Goal: Task Accomplishment & Management: Use online tool/utility

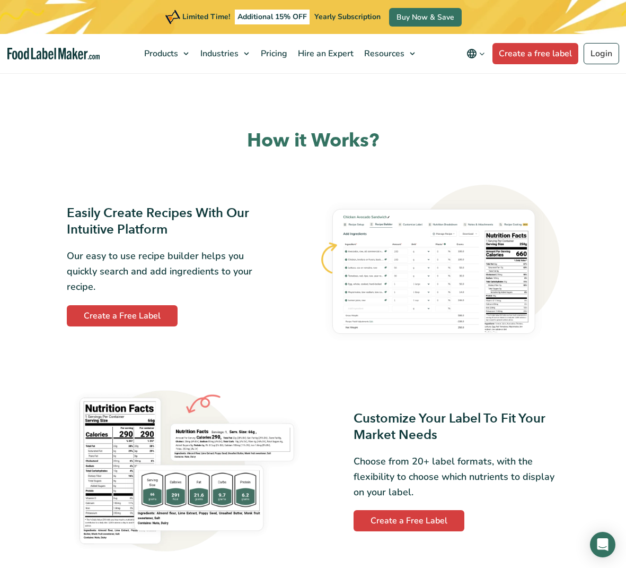
scroll to position [432, 0]
click at [544, 55] on link "Create a free label" at bounding box center [536, 53] width 86 height 21
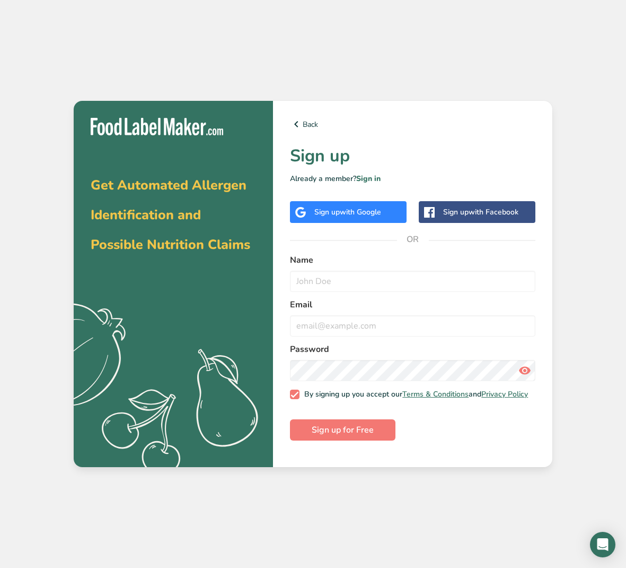
click at [442, 214] on div "Sign up with Facebook" at bounding box center [477, 212] width 117 height 22
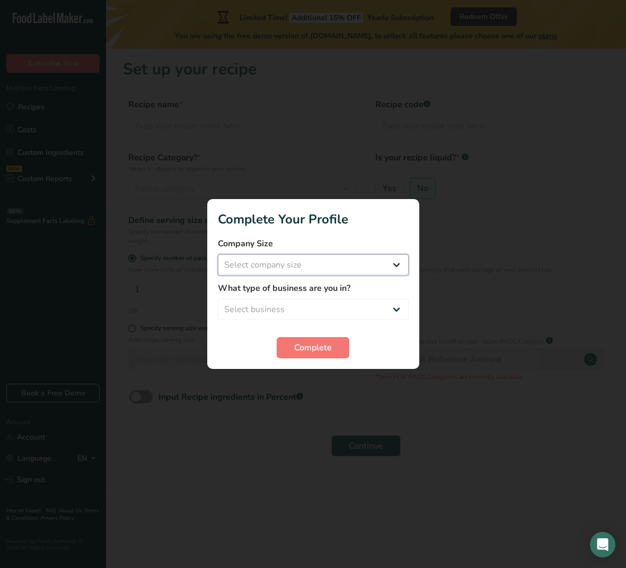
select select "1"
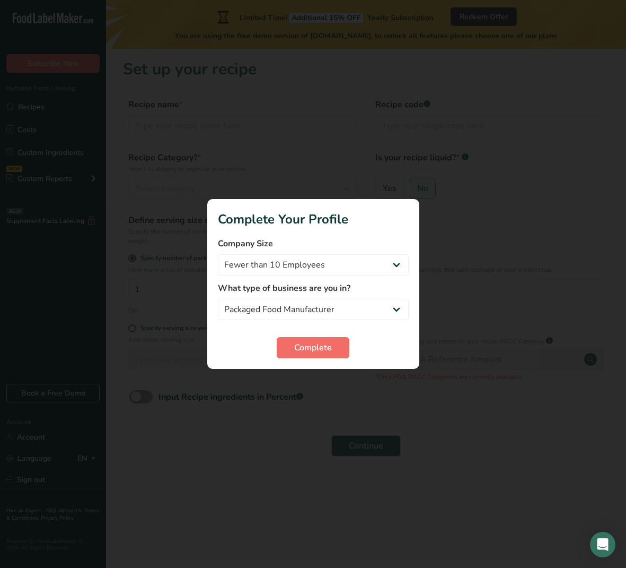
click at [318, 352] on span "Complete" at bounding box center [313, 347] width 38 height 13
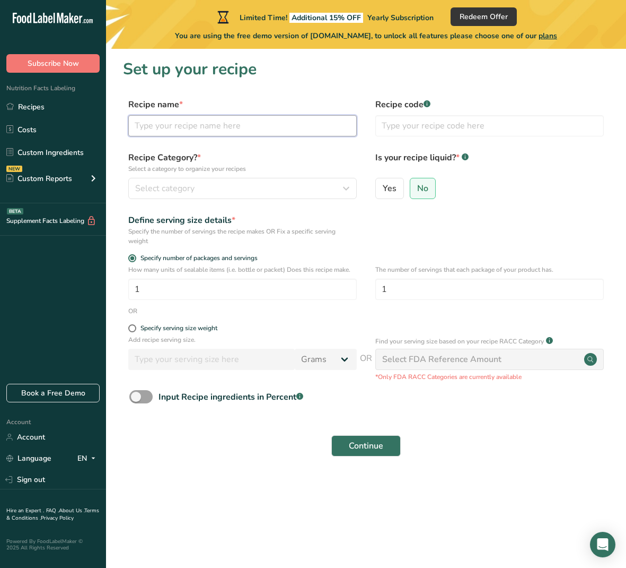
click at [191, 126] on input "text" at bounding box center [242, 125] width 229 height 21
type input "Assorted Gummy Candies"
click at [260, 182] on div "Select category" at bounding box center [239, 188] width 208 height 13
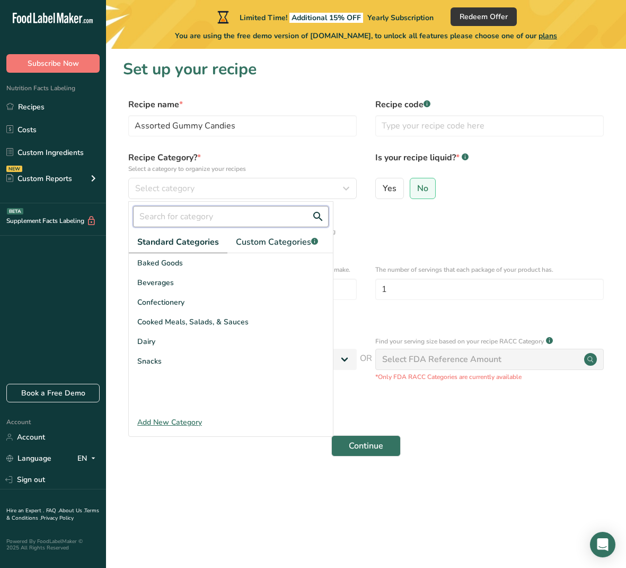
click at [239, 218] on input "text" at bounding box center [231, 216] width 196 height 21
type input "g"
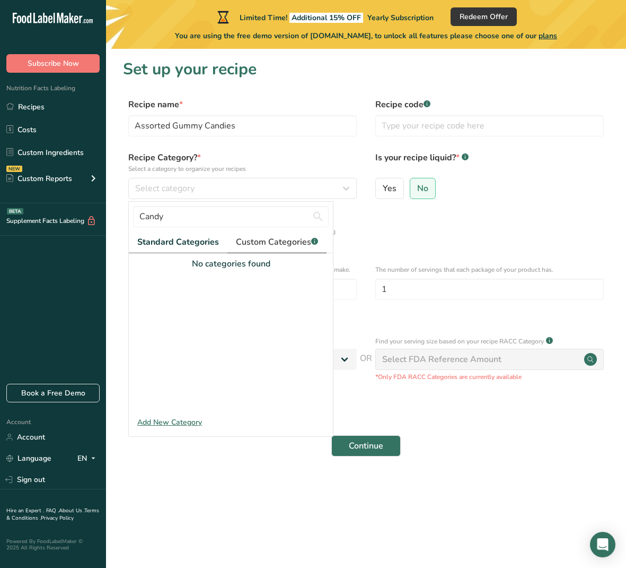
click at [257, 246] on span "Custom Categories .a-a{fill:#347362;}.b-a{fill:#fff;}" at bounding box center [277, 242] width 82 height 13
click at [196, 219] on input "Candy" at bounding box center [231, 216] width 196 height 21
drag, startPoint x: 171, startPoint y: 216, endPoint x: 134, endPoint y: 215, distance: 37.1
click at [134, 215] on input "Candy" at bounding box center [231, 216] width 196 height 21
type input "Gummy Candies"
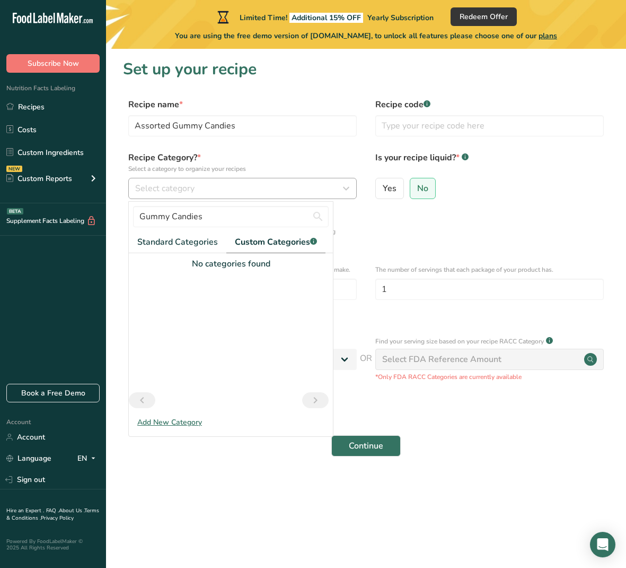
click at [295, 189] on div "Select category" at bounding box center [239, 188] width 208 height 13
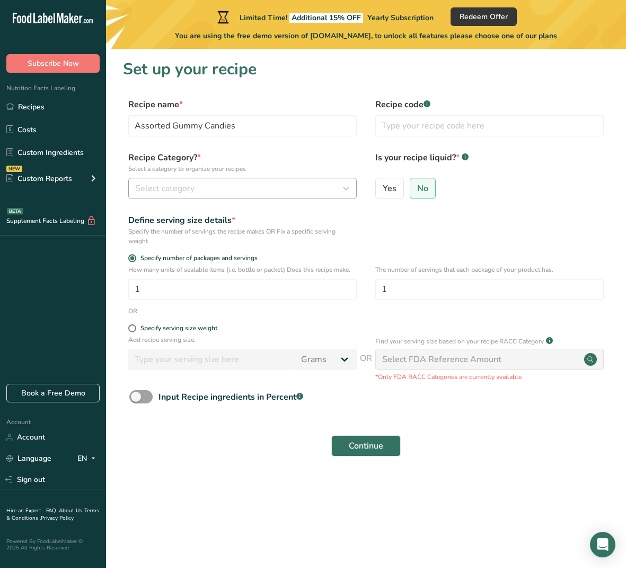
click at [295, 189] on div "Select category" at bounding box center [239, 188] width 208 height 13
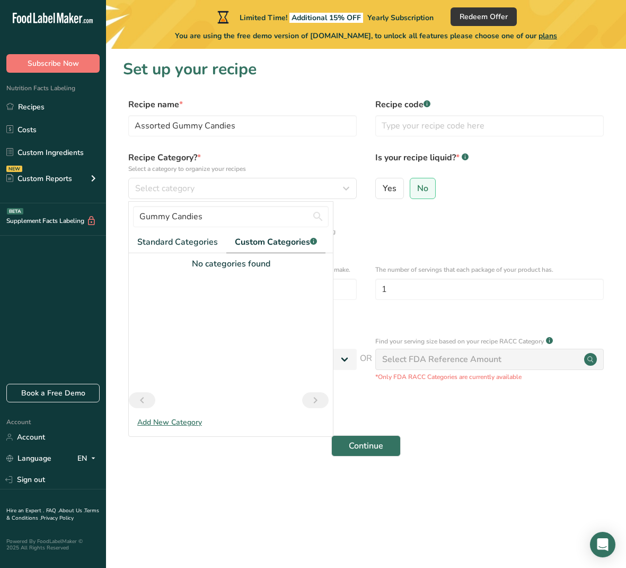
click at [160, 420] on div "Add New Category" at bounding box center [231, 421] width 204 height 11
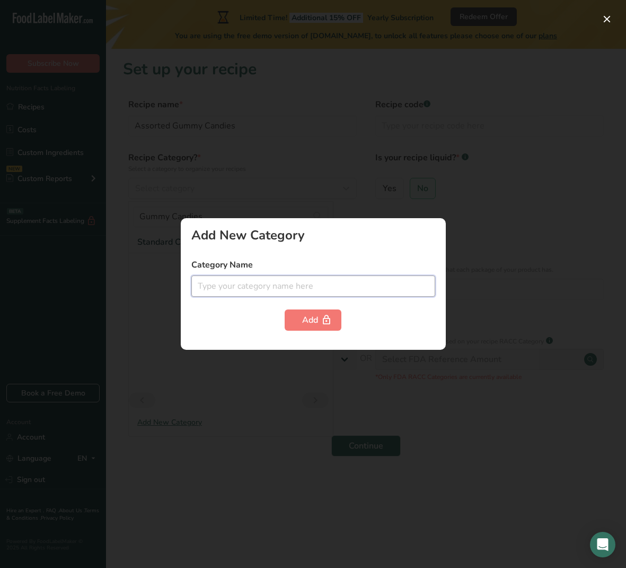
click at [292, 287] on input "text" at bounding box center [313, 285] width 244 height 21
type input "G"
type input "Assorted Gummy Candies"
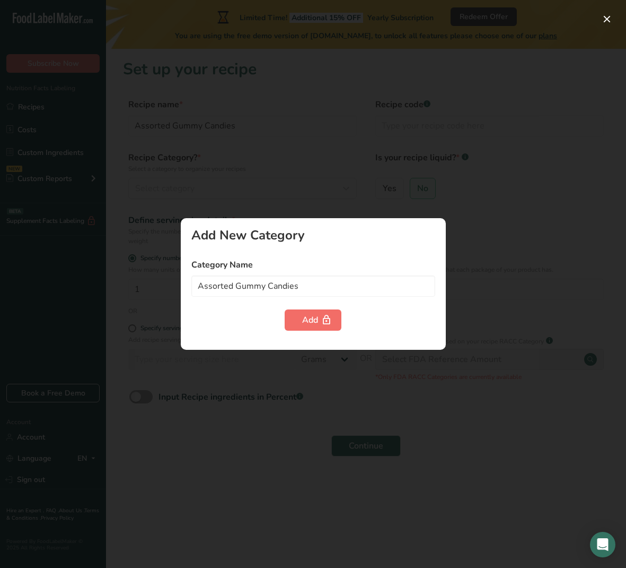
click at [304, 324] on div "Add" at bounding box center [313, 319] width 22 height 13
click at [433, 232] on div "Add New Category" at bounding box center [313, 235] width 244 height 13
click at [569, 202] on div at bounding box center [313, 284] width 626 height 568
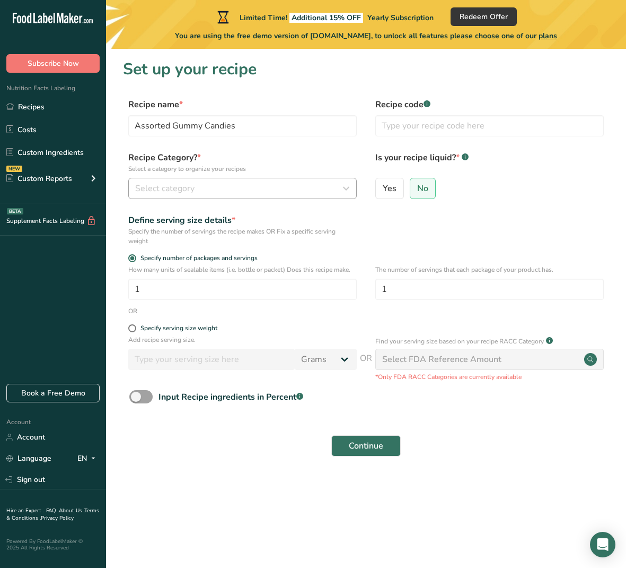
click at [259, 188] on div "Select category" at bounding box center [239, 188] width 208 height 13
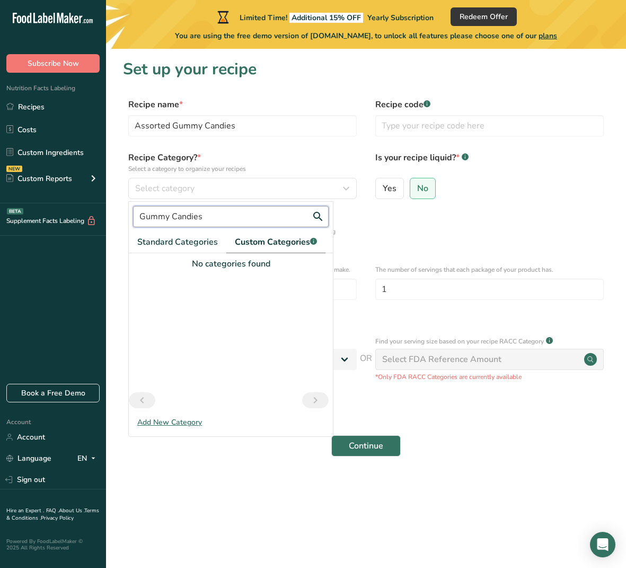
click at [247, 212] on input "Gummy Candies" at bounding box center [231, 216] width 196 height 21
click at [189, 243] on span "Standard Categories" at bounding box center [177, 242] width 81 height 13
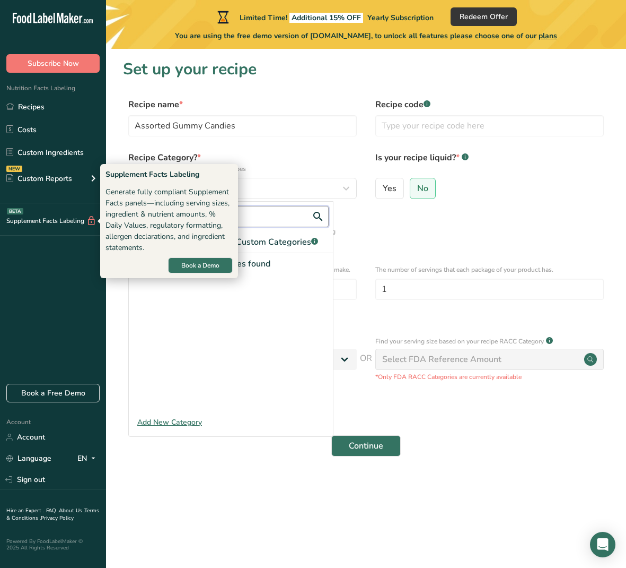
drag, startPoint x: 223, startPoint y: 217, endPoint x: 89, endPoint y: 219, distance: 134.2
click at [89, 219] on div ".a-20{fill:#fff;} Subscribe Now Nutrition Facts Labeling Recipes Costs Custom I…" at bounding box center [313, 284] width 626 height 568
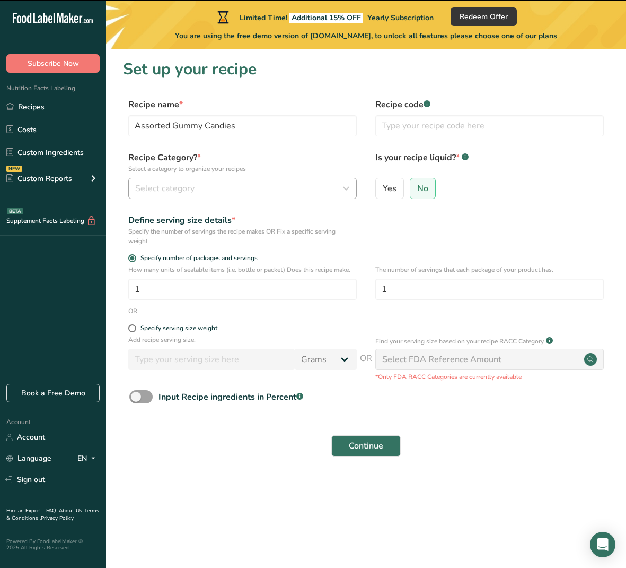
click at [338, 198] on button "Select category" at bounding box center [242, 188] width 229 height 21
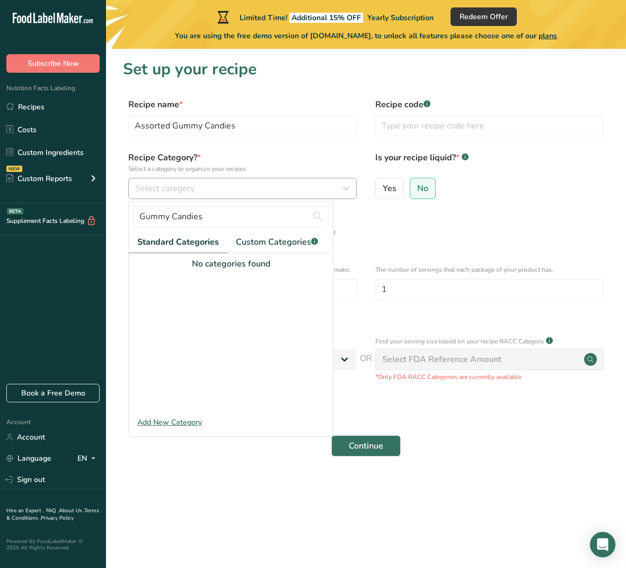
click at [330, 188] on div "Select category" at bounding box center [239, 188] width 208 height 13
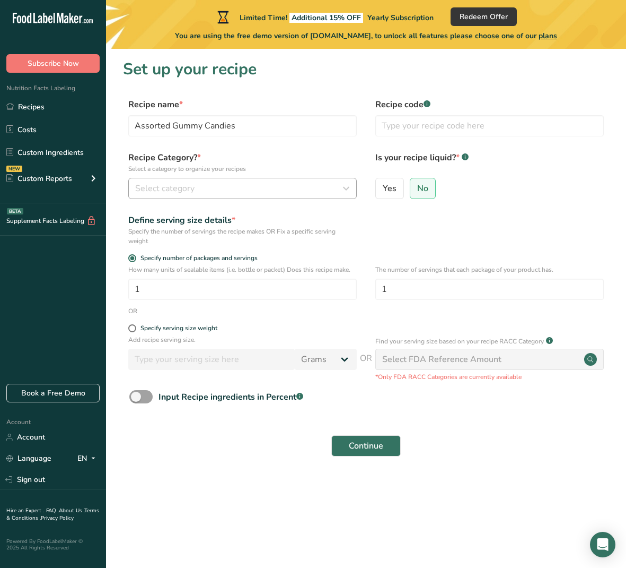
click at [247, 187] on div "Select category" at bounding box center [239, 188] width 208 height 13
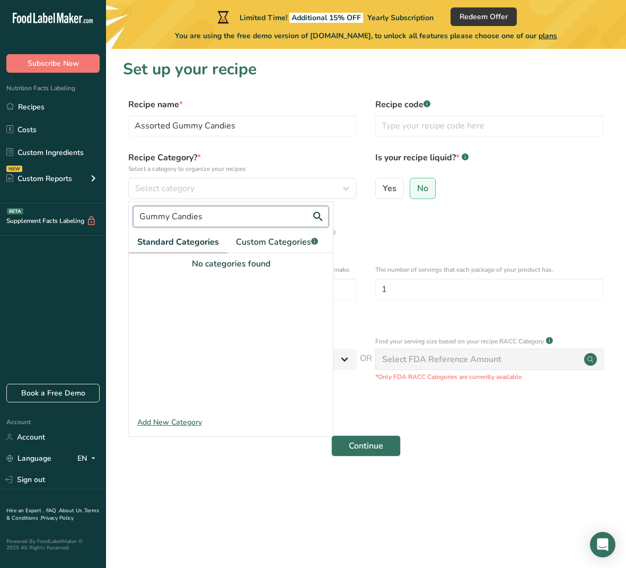
drag, startPoint x: 187, startPoint y: 212, endPoint x: 115, endPoint y: 216, distance: 71.7
click at [115, 216] on section "Set up your recipe Recipe name * Assorted Gummy Candies Recipe code .a-a{fill:#…" at bounding box center [366, 264] width 520 height 431
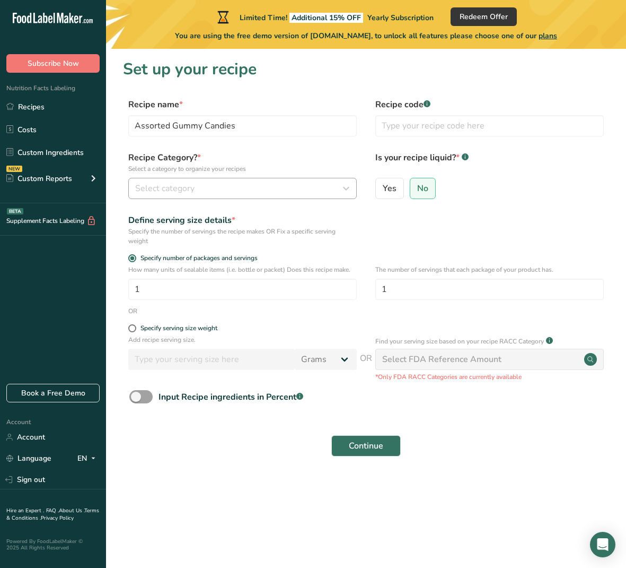
click at [173, 193] on span "Select category" at bounding box center [164, 188] width 59 height 13
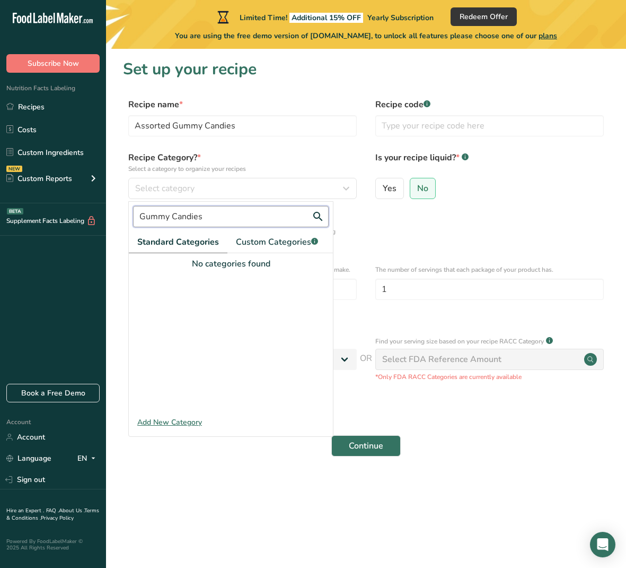
drag, startPoint x: 173, startPoint y: 212, endPoint x: 121, endPoint y: 216, distance: 52.7
click at [121, 216] on section "Set up your recipe Recipe name * Assorted Gummy Candies Recipe code .a-a{fill:#…" at bounding box center [366, 264] width 520 height 431
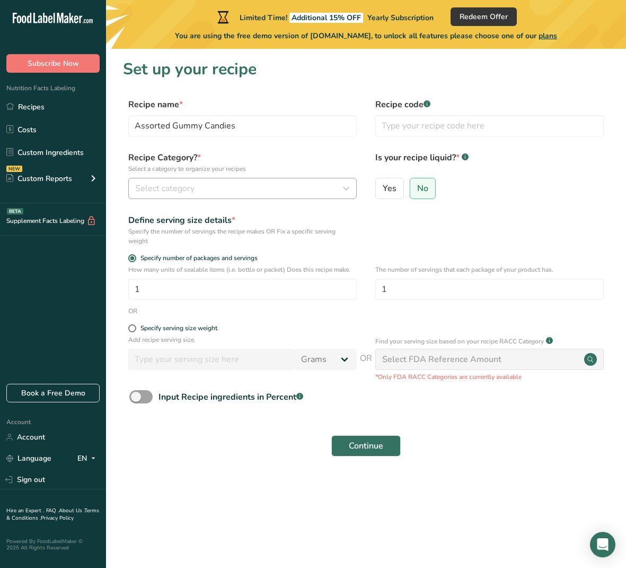
click at [162, 190] on span "Select category" at bounding box center [164, 188] width 59 height 13
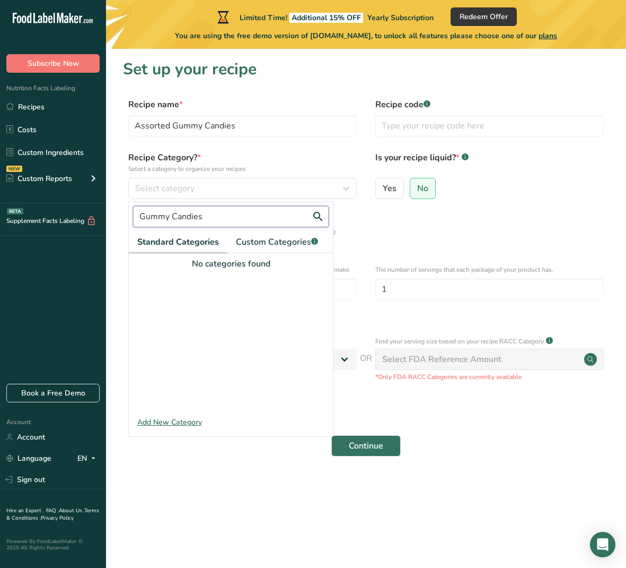
click at [187, 213] on input "Gummy Candies" at bounding box center [231, 216] width 196 height 21
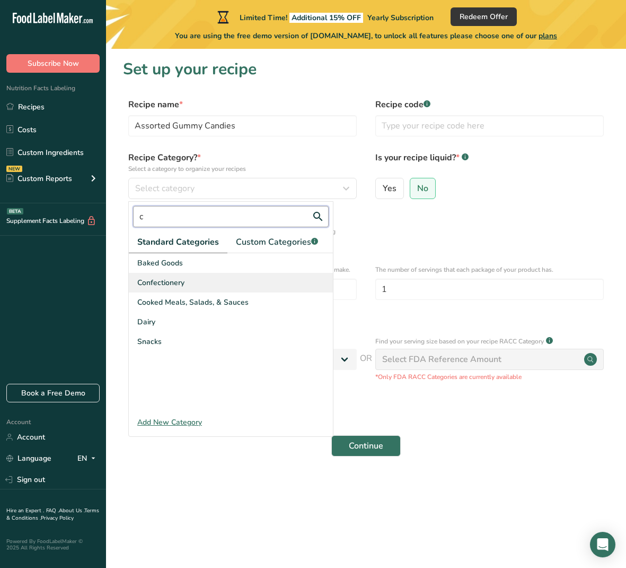
scroll to position [1, 0]
type input "c"
click at [162, 285] on span "Confectionery" at bounding box center [160, 282] width 47 height 11
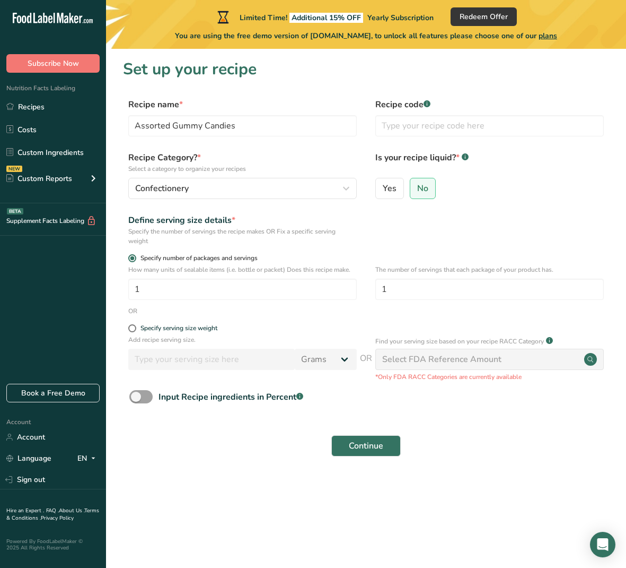
scroll to position [0, 0]
drag, startPoint x: 407, startPoint y: 289, endPoint x: 341, endPoint y: 286, distance: 66.9
click at [341, 286] on div "How many units of sealable items (i.e. bottle or packet) Does this recipe make.…" at bounding box center [366, 285] width 486 height 41
type input "4"
click at [367, 443] on span "Continue" at bounding box center [366, 445] width 34 height 13
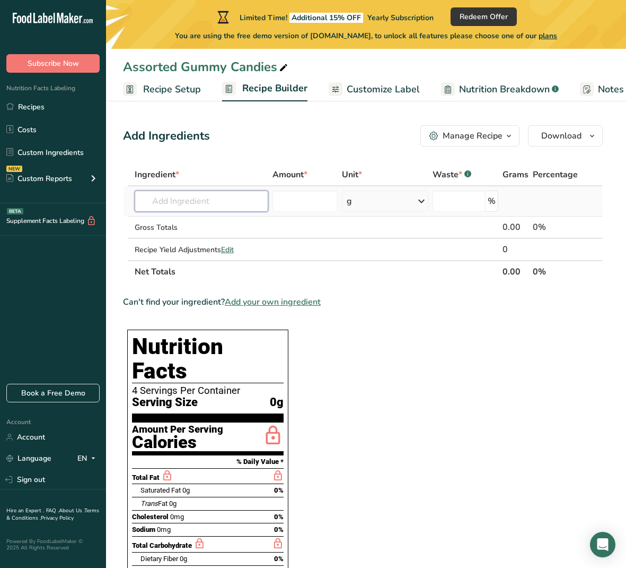
click at [219, 201] on input "text" at bounding box center [202, 200] width 134 height 21
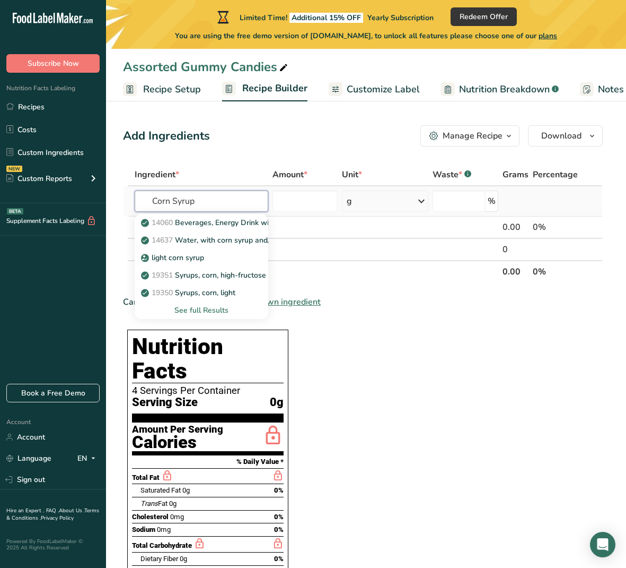
type input "Corn Syrup"
click at [202, 308] on div "See full Results" at bounding box center [201, 309] width 117 height 11
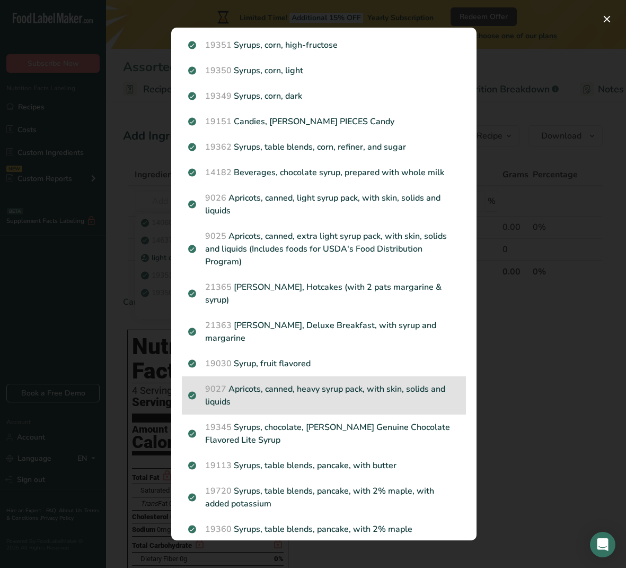
scroll to position [128, 0]
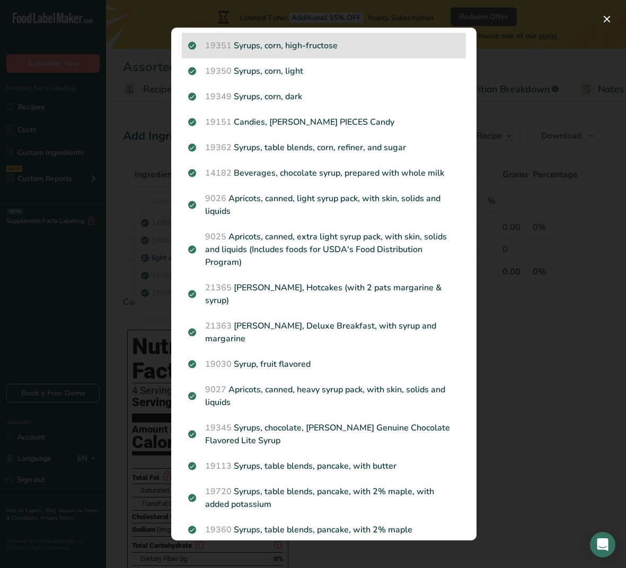
click at [291, 46] on p "19351 Syrups, corn, high-fructose" at bounding box center [324, 45] width 272 height 13
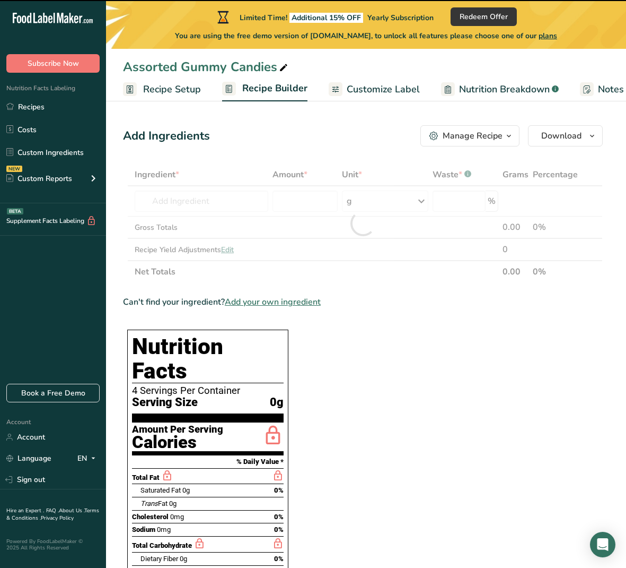
type input "0"
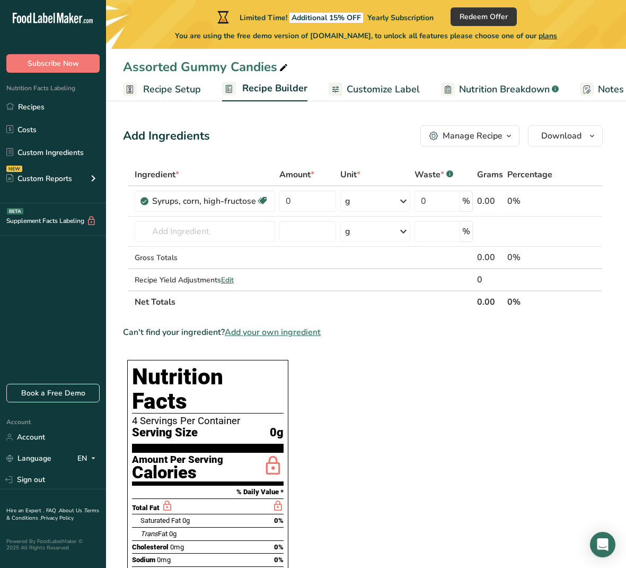
click at [371, 88] on span "Customize Label" at bounding box center [383, 89] width 73 height 14
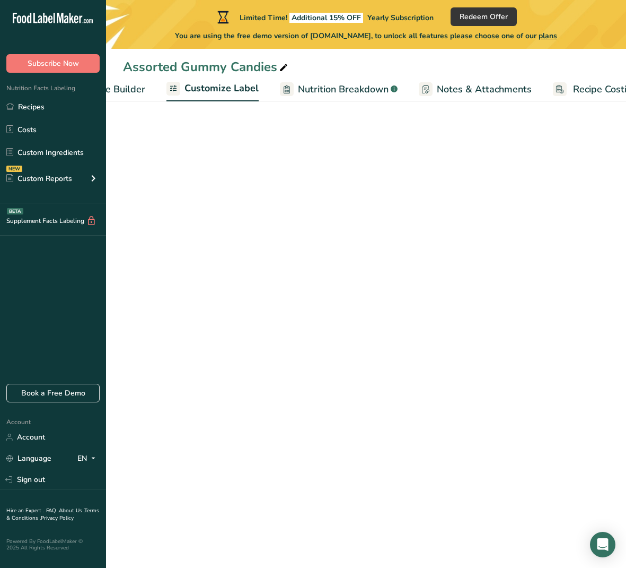
scroll to position [0, 189]
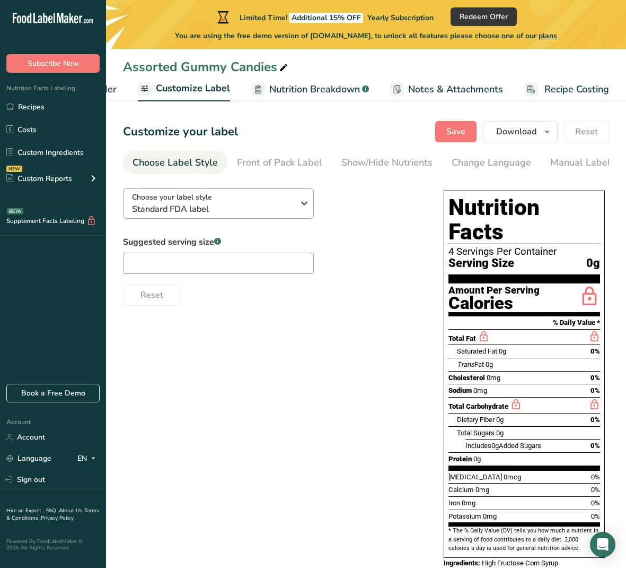
click at [251, 210] on span "Standard FDA label" at bounding box center [213, 209] width 162 height 13
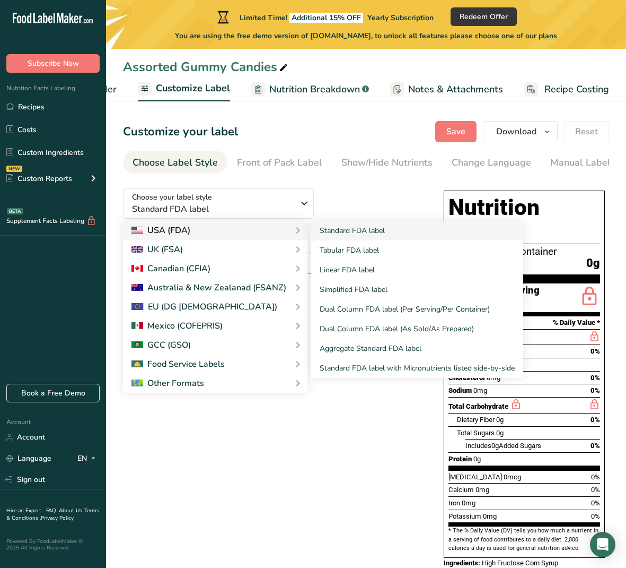
click at [246, 231] on div "USA (FDA)" at bounding box center [216, 230] width 168 height 13
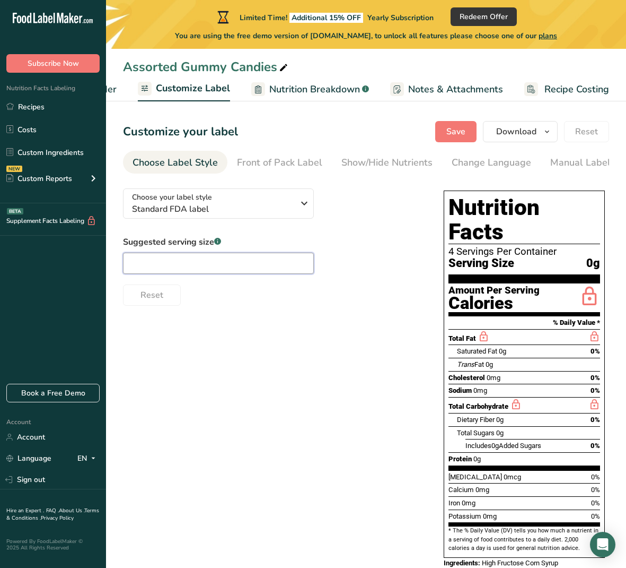
click at [229, 259] on input "text" at bounding box center [218, 262] width 191 height 21
type input "8 Pcs"
drag, startPoint x: 522, startPoint y: 317, endPoint x: 512, endPoint y: 315, distance: 10.3
click at [522, 329] on div "Total Fat" at bounding box center [525, 337] width 152 height 16
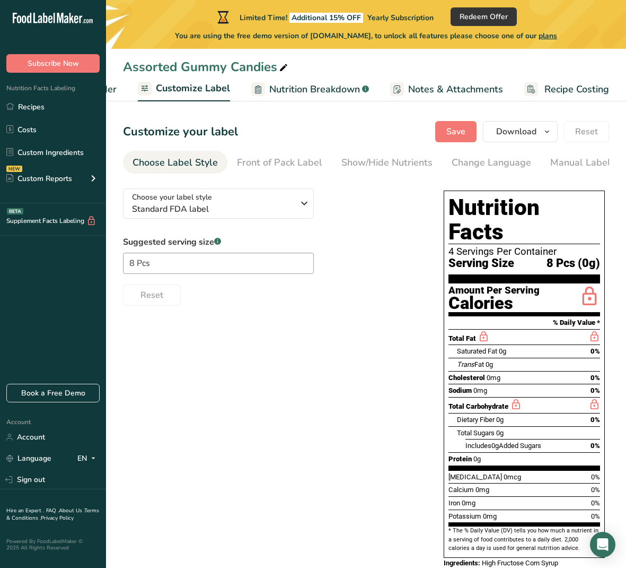
scroll to position [0, 0]
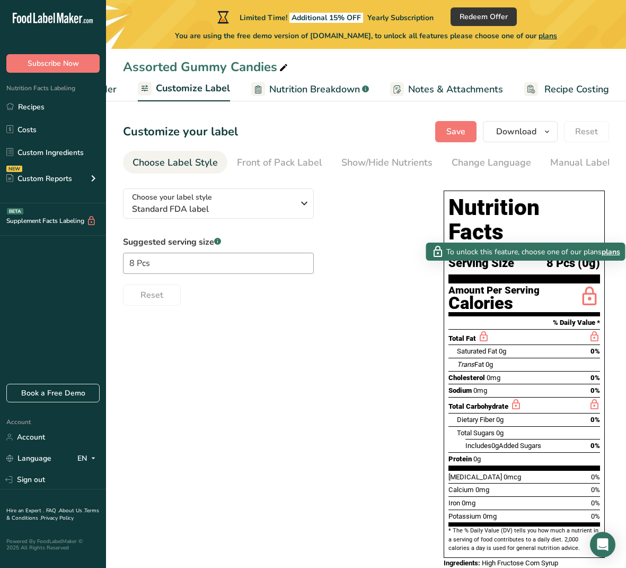
click at [586, 284] on icon at bounding box center [589, 296] width 21 height 25
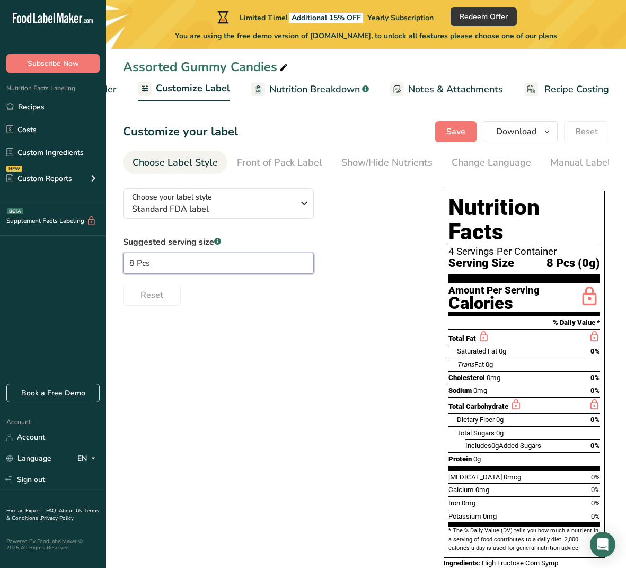
click at [208, 267] on input "8 Pcs" at bounding box center [218, 262] width 191 height 21
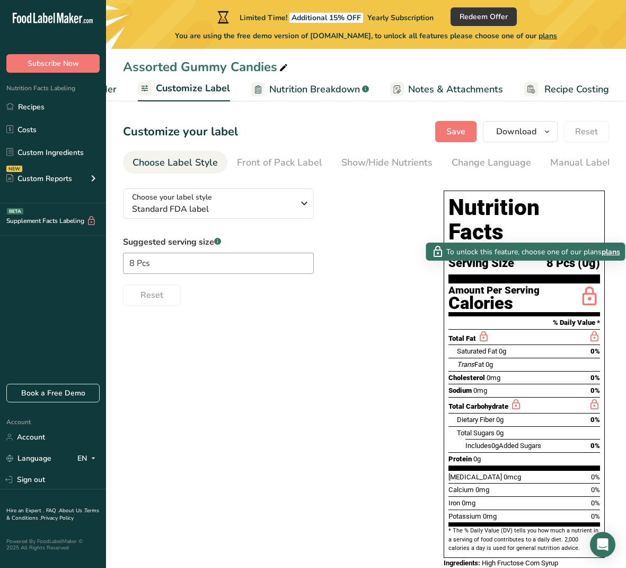
click at [588, 284] on icon at bounding box center [589, 296] width 21 height 25
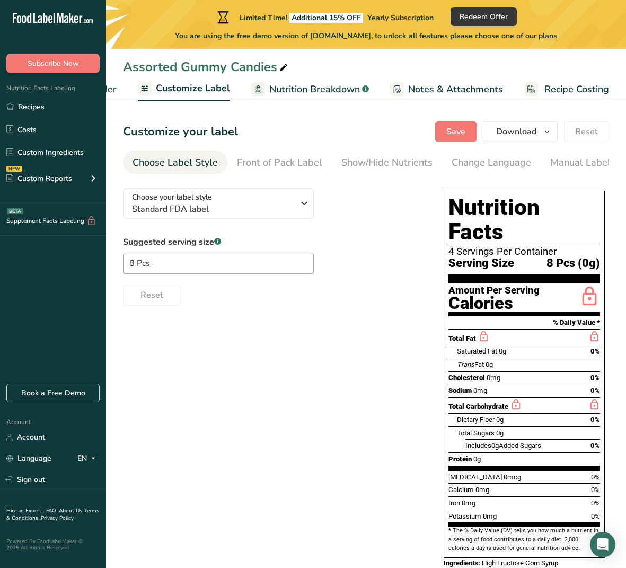
drag, startPoint x: 587, startPoint y: 275, endPoint x: 585, endPoint y: 287, distance: 12.4
click at [585, 287] on div at bounding box center [589, 298] width 21 height 27
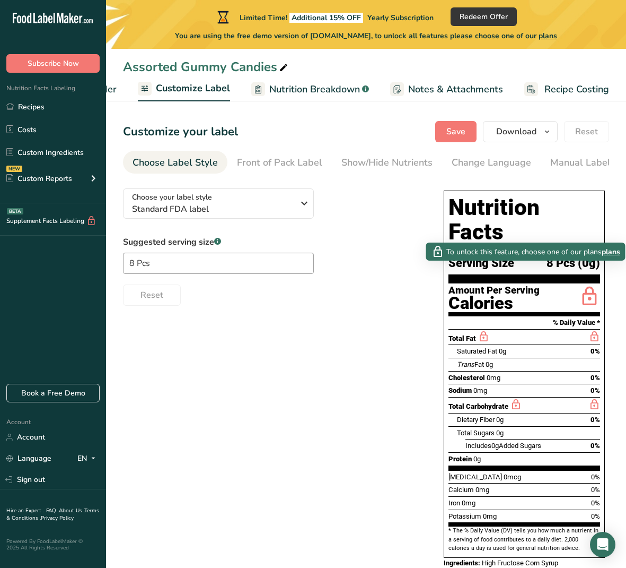
click at [591, 284] on icon at bounding box center [589, 296] width 21 height 25
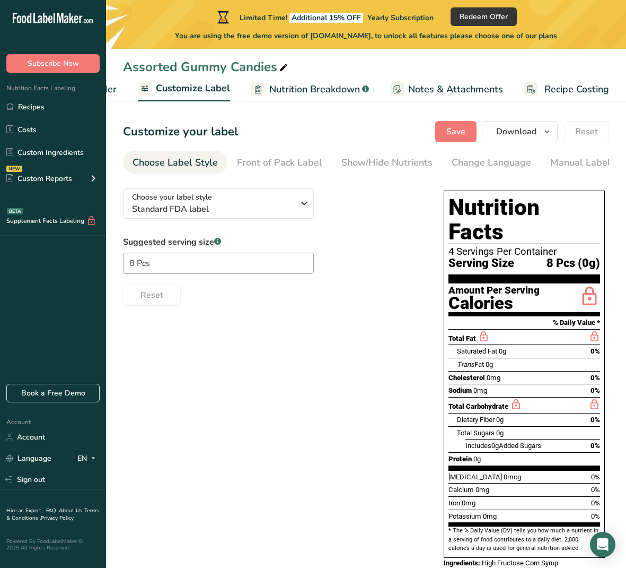
click at [591, 284] on icon at bounding box center [589, 296] width 21 height 25
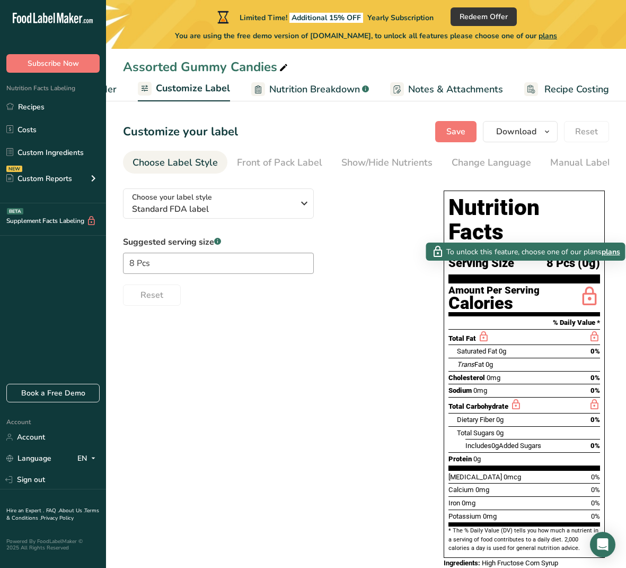
click at [618, 251] on span "plans" at bounding box center [611, 251] width 19 height 11
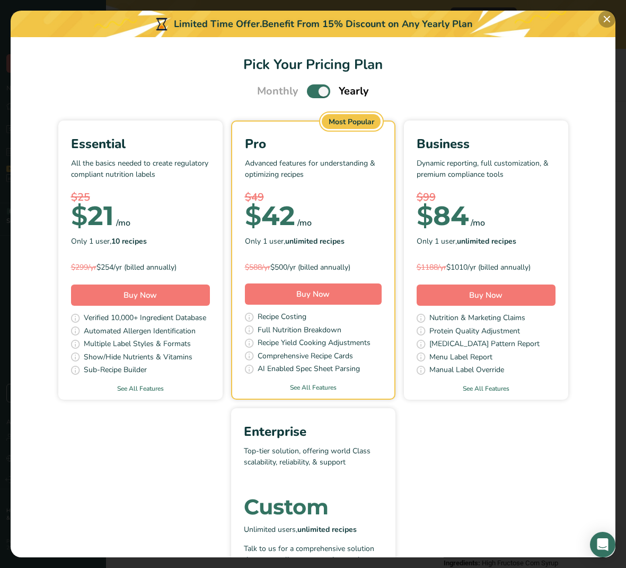
click at [606, 21] on button "Pick Your Pricing Plan Modal" at bounding box center [607, 19] width 17 height 17
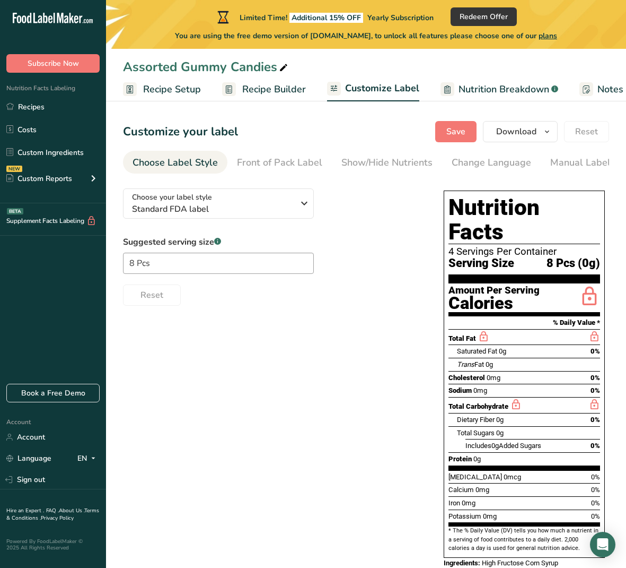
click at [186, 84] on span "Recipe Setup" at bounding box center [172, 89] width 58 height 14
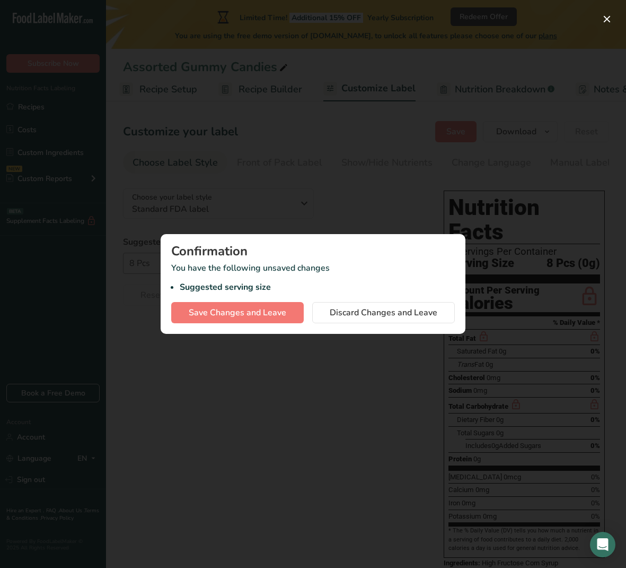
drag, startPoint x: 377, startPoint y: 181, endPoint x: 358, endPoint y: 175, distance: 19.8
click at [377, 181] on div at bounding box center [313, 284] width 626 height 568
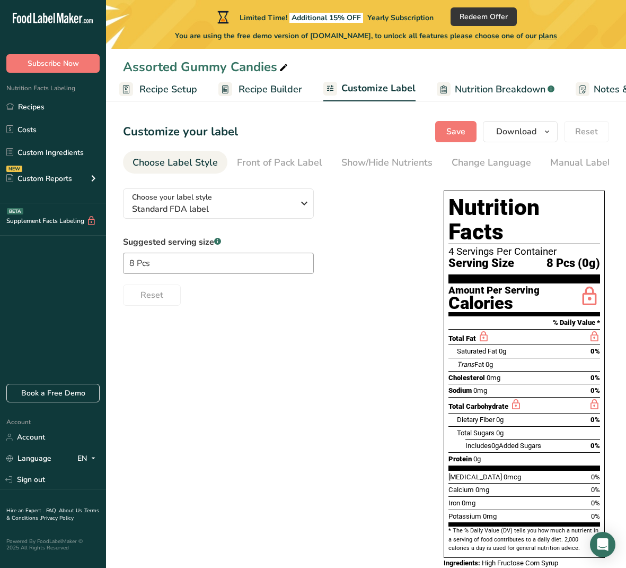
click at [259, 85] on span "Recipe Builder" at bounding box center [271, 89] width 64 height 14
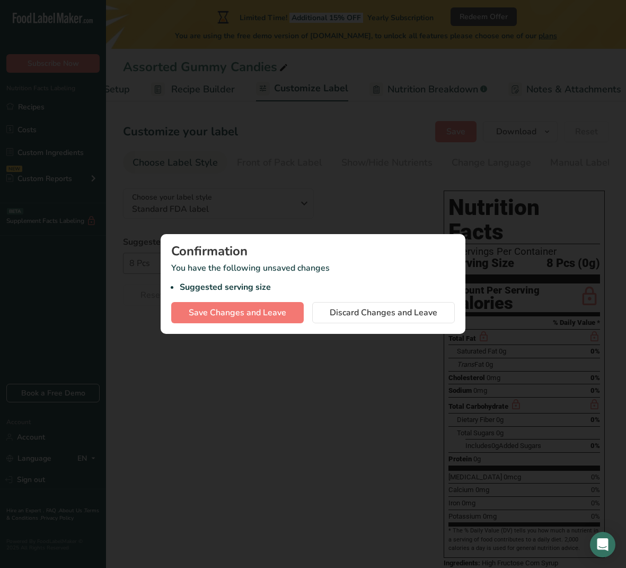
scroll to position [0, 102]
click at [324, 311] on button "Discard Changes and Leave" at bounding box center [383, 312] width 143 height 21
